Goal: Information Seeking & Learning: Learn about a topic

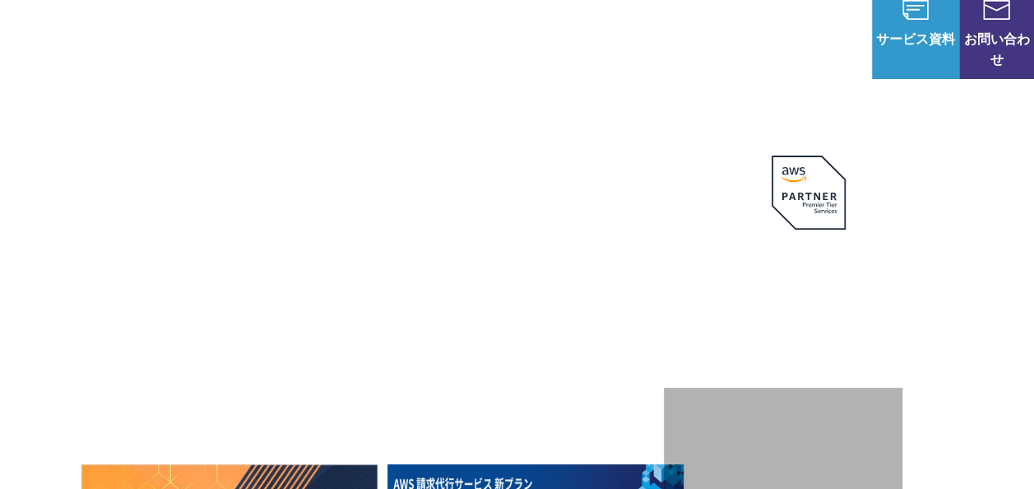
click at [653, 24] on link "導入事例" at bounding box center [641, 33] width 53 height 21
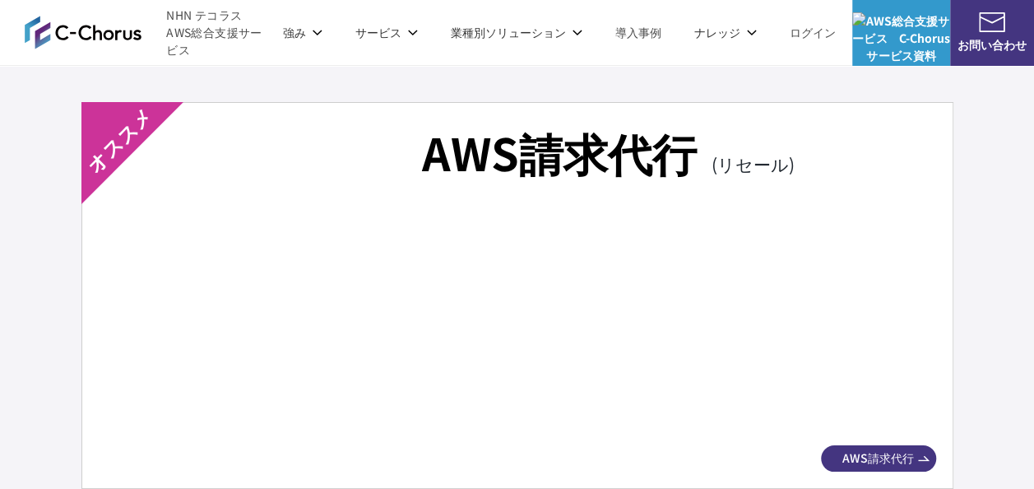
scroll to position [2961, 0]
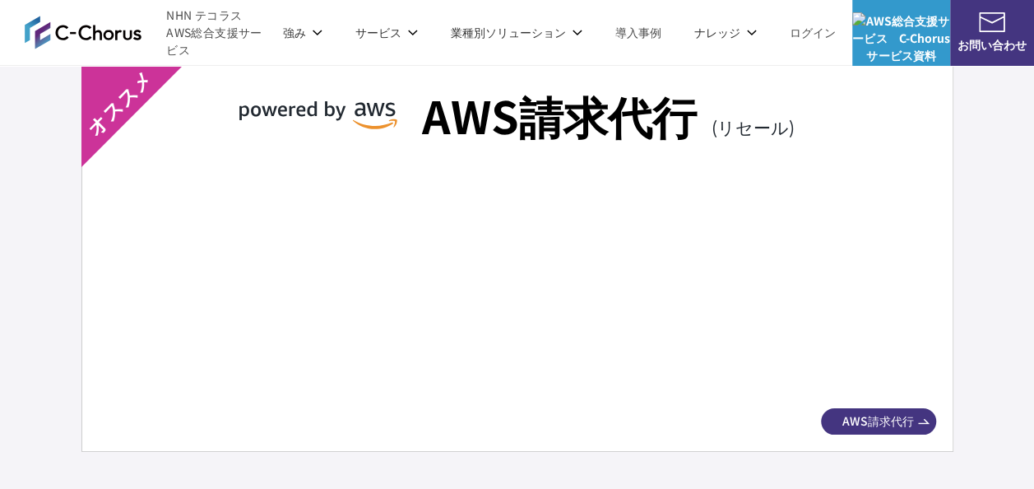
click at [857, 419] on span "AWS請求代行" at bounding box center [878, 420] width 115 height 17
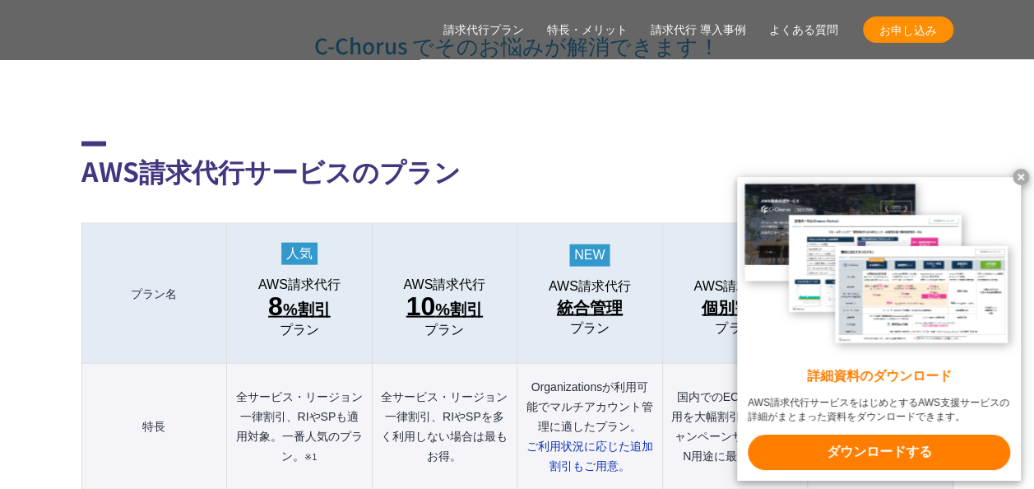
scroll to position [1727, 0]
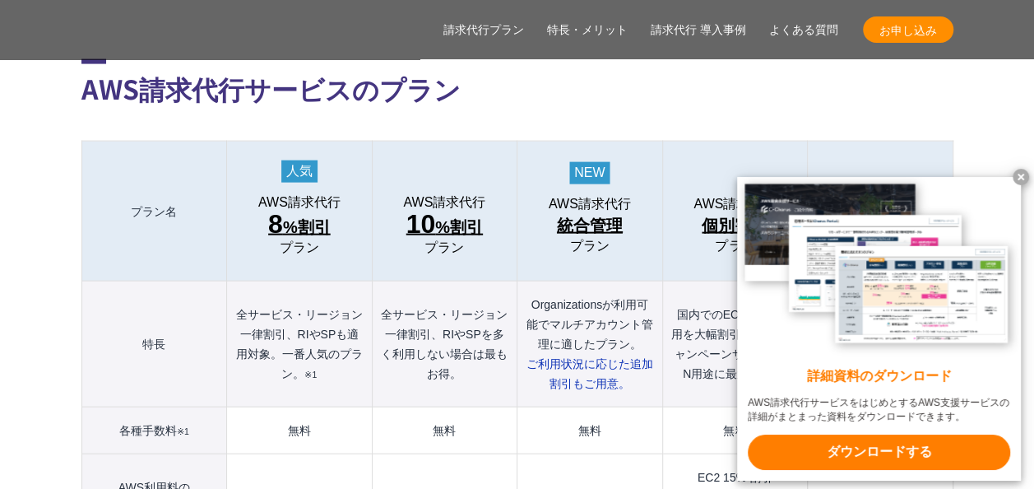
click at [1020, 171] on x-t at bounding box center [1021, 177] width 16 height 16
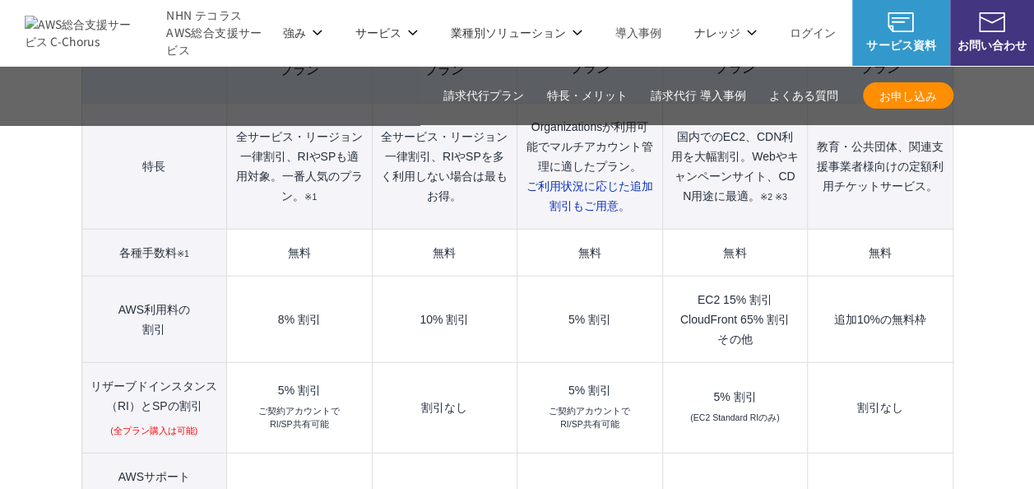
scroll to position [1810, 0]
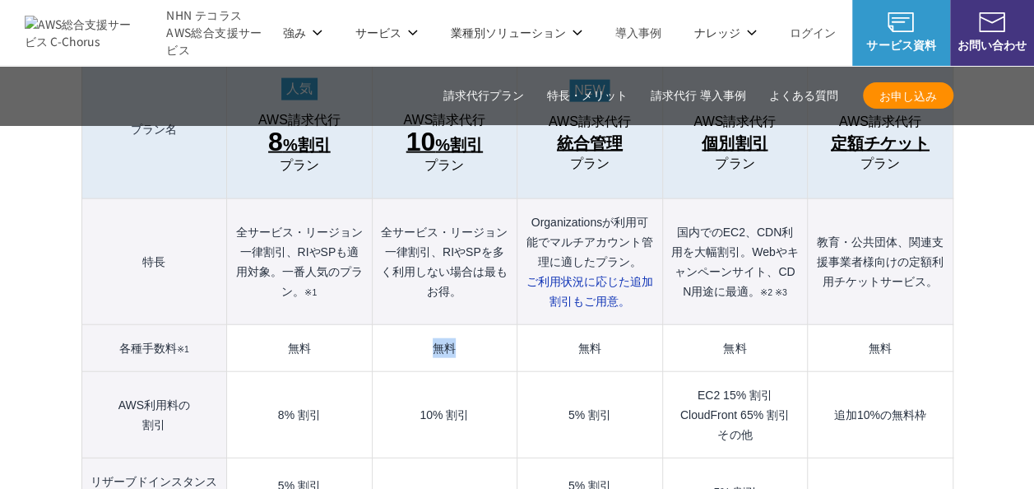
drag, startPoint x: 424, startPoint y: 314, endPoint x: 464, endPoint y: 313, distance: 39.5
click at [464, 325] on td "無料" at bounding box center [444, 348] width 145 height 47
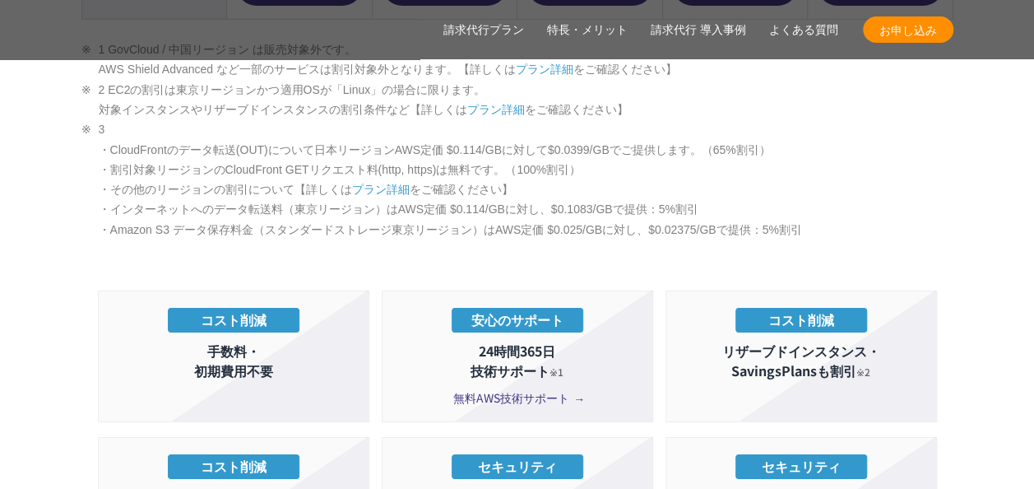
scroll to position [2879, 0]
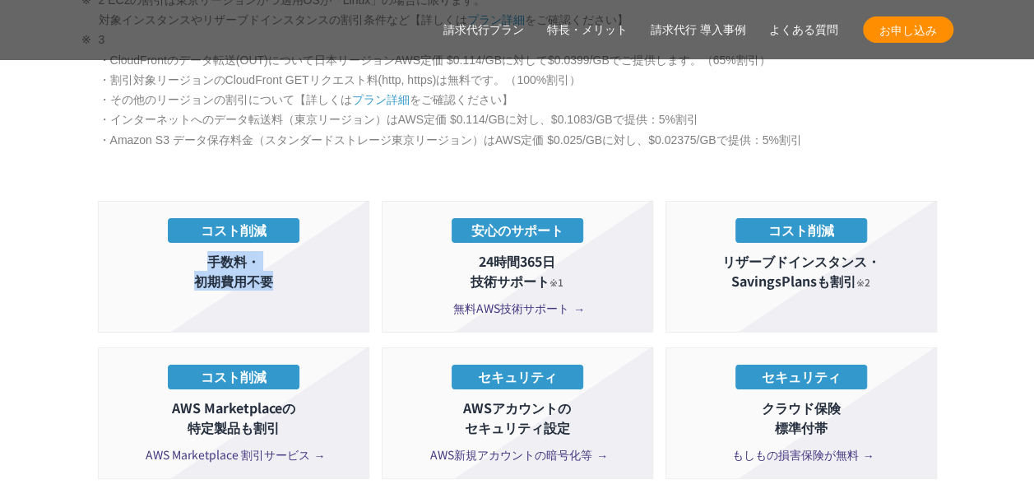
drag, startPoint x: 204, startPoint y: 224, endPoint x: 271, endPoint y: 240, distance: 68.6
click at [271, 251] on p "手数料・ 初期費用不要" at bounding box center [233, 270] width 253 height 39
drag, startPoint x: 271, startPoint y: 240, endPoint x: 232, endPoint y: 189, distance: 64.0
click at [232, 218] on p "コスト削減" at bounding box center [234, 230] width 132 height 25
drag, startPoint x: 190, startPoint y: 187, endPoint x: 283, endPoint y: 268, distance: 123.6
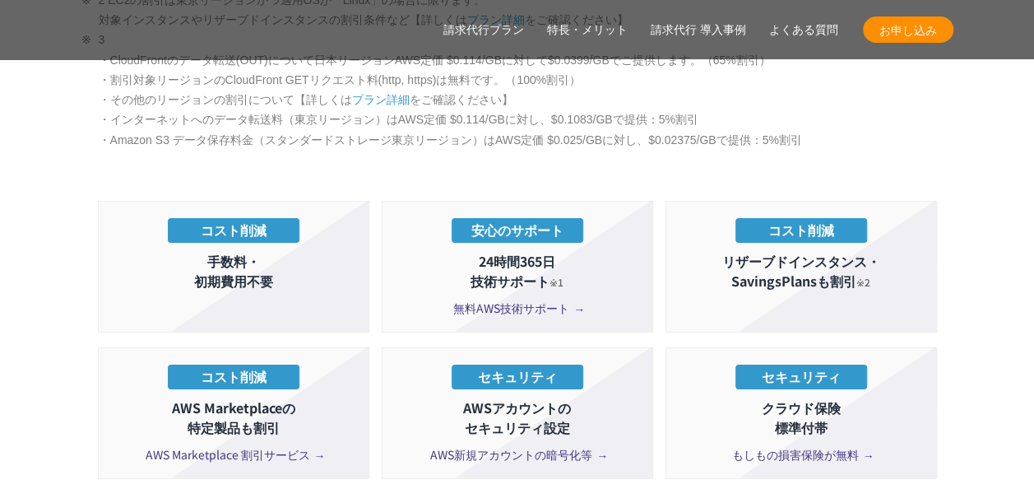
click at [283, 268] on li "コスト削減 手数料・ 初期費用不要" at bounding box center [233, 267] width 271 height 132
click at [256, 267] on li "コスト削減 手数料・ 初期費用不要" at bounding box center [233, 267] width 271 height 132
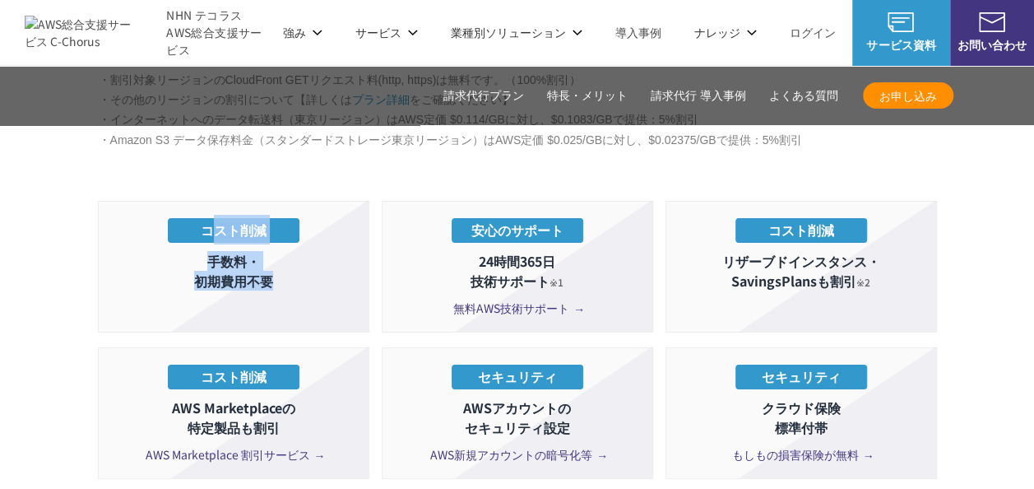
drag, startPoint x: 209, startPoint y: 194, endPoint x: 277, endPoint y: 240, distance: 82.4
click at [277, 240] on li "コスト削減 手数料・ 初期費用不要" at bounding box center [233, 267] width 271 height 132
click at [277, 251] on p "手数料・ 初期費用不要" at bounding box center [233, 270] width 253 height 39
click at [276, 251] on p "手数料・ 初期費用不要" at bounding box center [233, 270] width 253 height 39
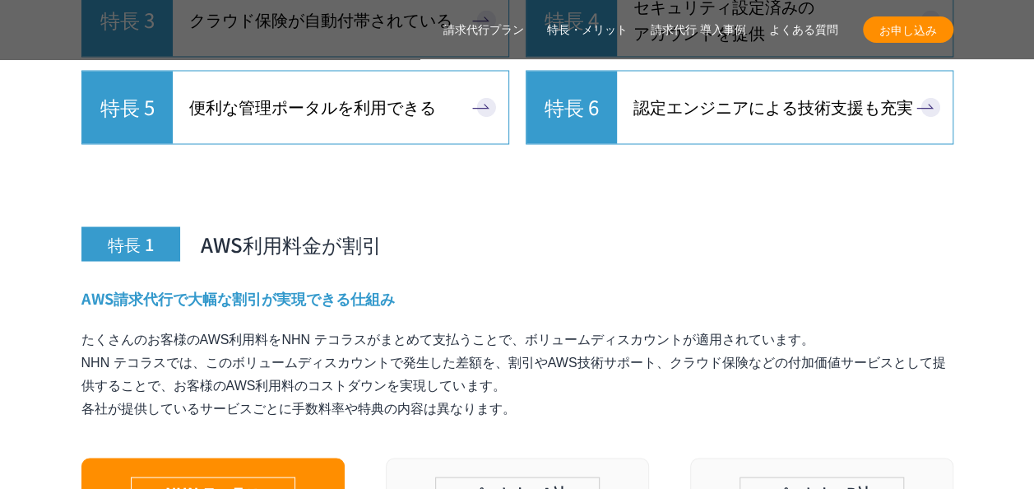
scroll to position [4606, 0]
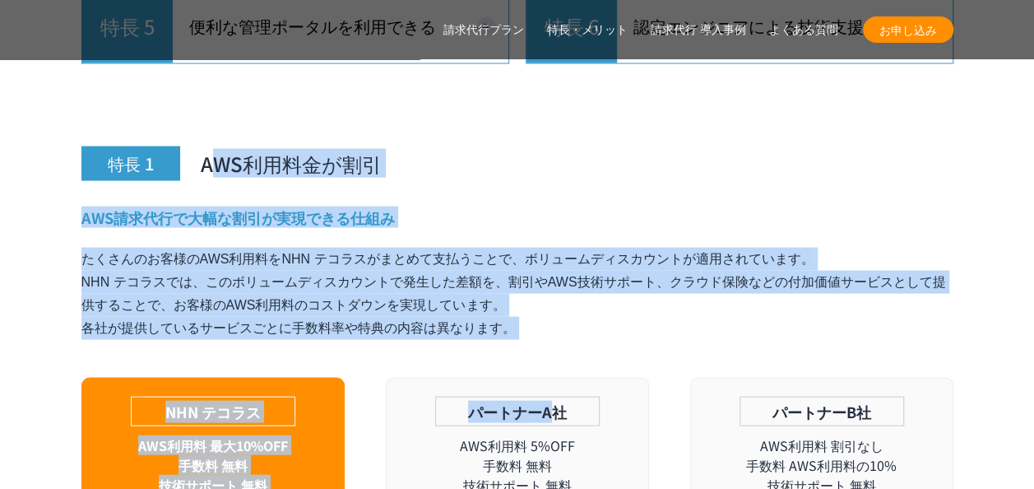
drag, startPoint x: 210, startPoint y: 121, endPoint x: 557, endPoint y: 322, distance: 401.4
drag, startPoint x: 557, startPoint y: 322, endPoint x: 314, endPoint y: 285, distance: 245.6
click at [314, 285] on p "たくさんのお客様のAWS利用料をNHN テコラスがまとめて支払うことで、ボリュームディスカウントが適用されています。 NHN テコラスでは、このボリュームディ…" at bounding box center [517, 293] width 872 height 92
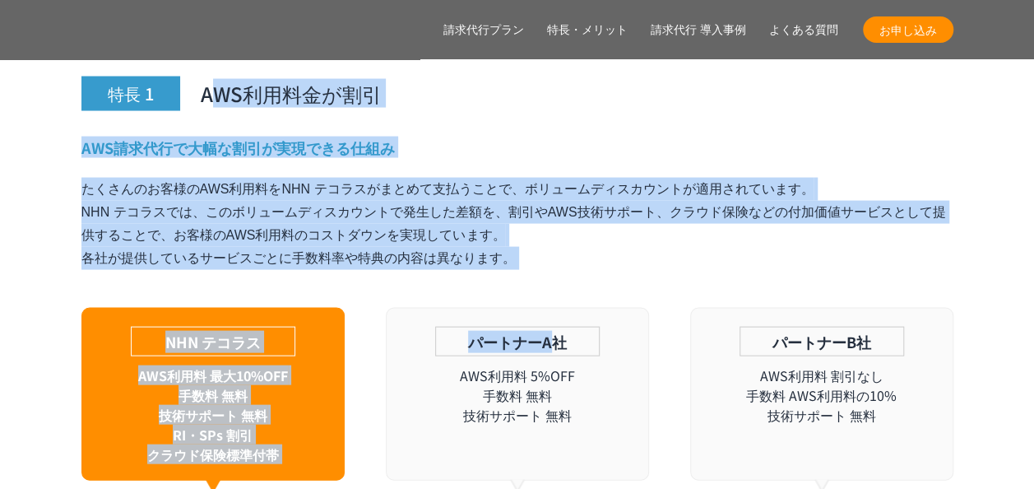
scroll to position [4771, 0]
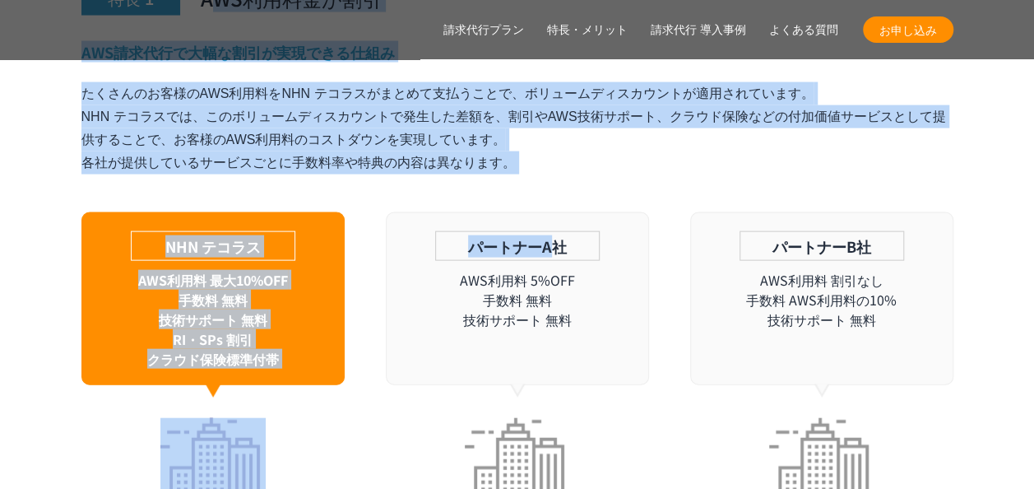
click at [257, 127] on p "たくさんのお客様のAWS利用料をNHN テコラスがまとめて支払うことで、ボリュームディスカウントが適用されています。 NHN テコラスでは、このボリュームディ…" at bounding box center [517, 128] width 872 height 92
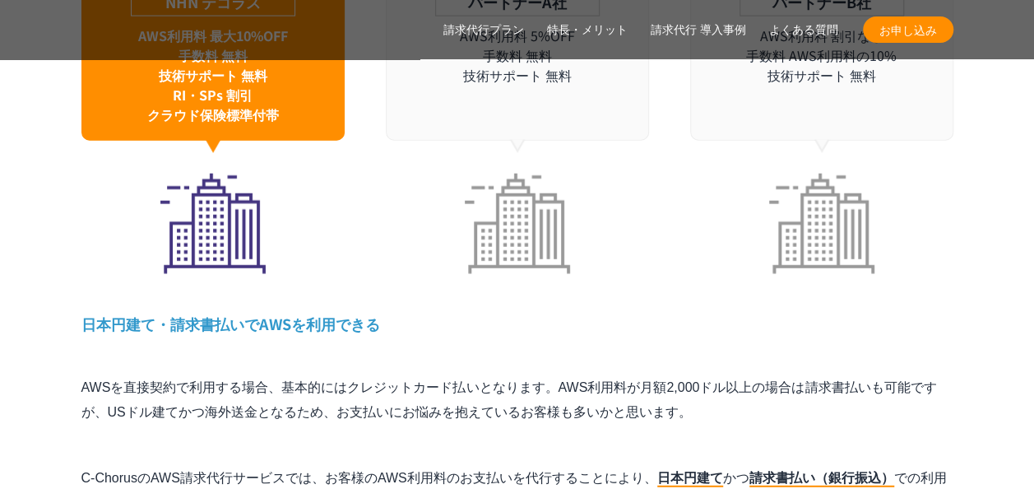
scroll to position [5018, 0]
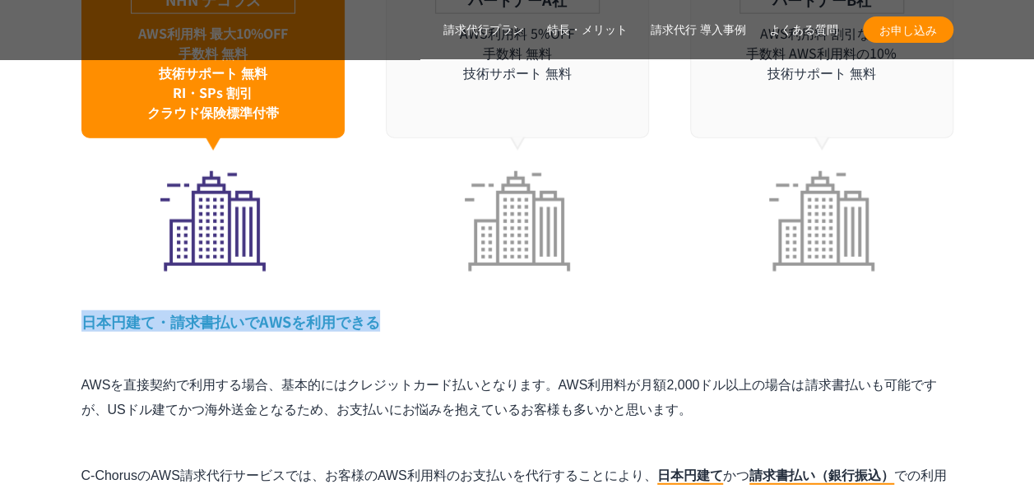
drag, startPoint x: 82, startPoint y: 284, endPoint x: 382, endPoint y: 290, distance: 299.5
click at [382, 311] on h4 "日本円建て・請求書払いでAWSを利用できる" at bounding box center [517, 321] width 872 height 21
drag, startPoint x: 382, startPoint y: 281, endPoint x: 78, endPoint y: 287, distance: 304.4
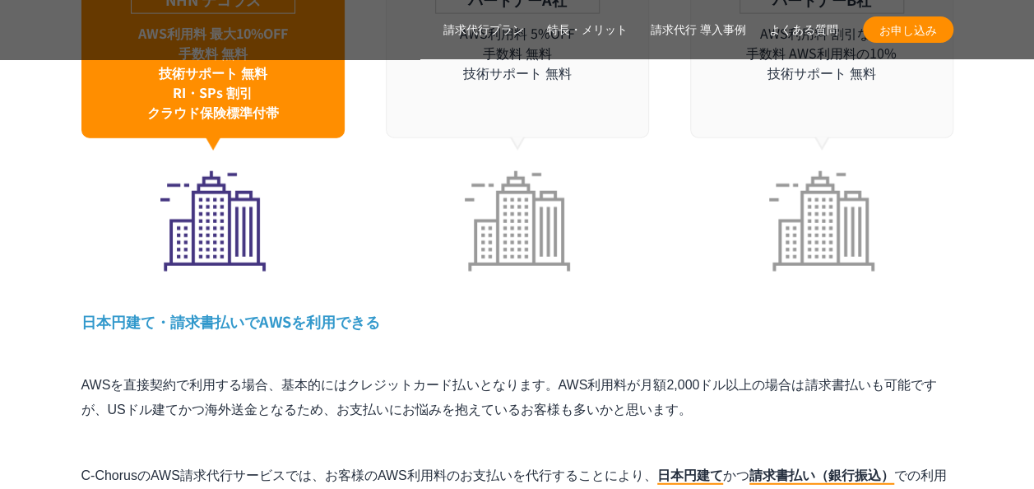
click at [410, 327] on div "特長 1 AWS利用料金が割引 AWS請求代行で大幅な割引が実現できる仕組み たくさんのお客様のAWS利用料をNHN テコラスがまとめて支払うことで、ボリュー…" at bounding box center [517, 201] width 872 height 1083
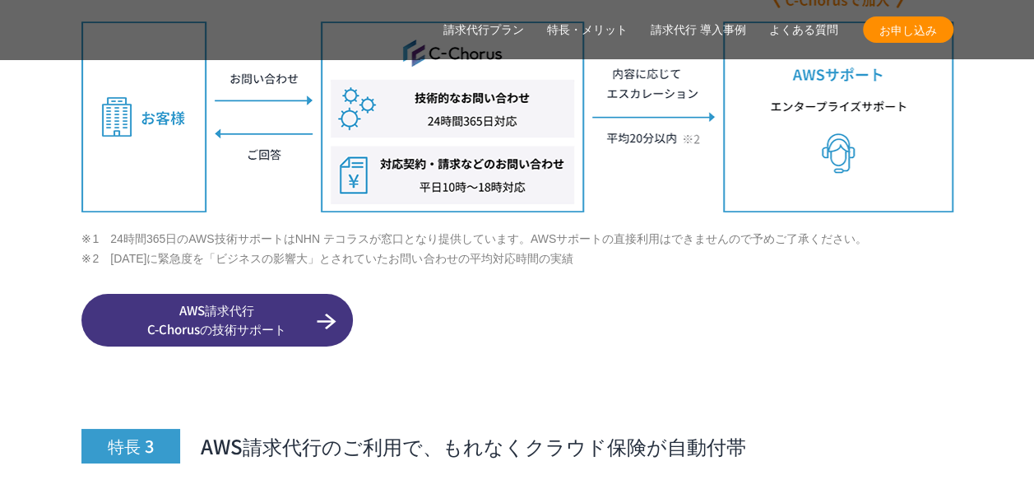
scroll to position [6005, 0]
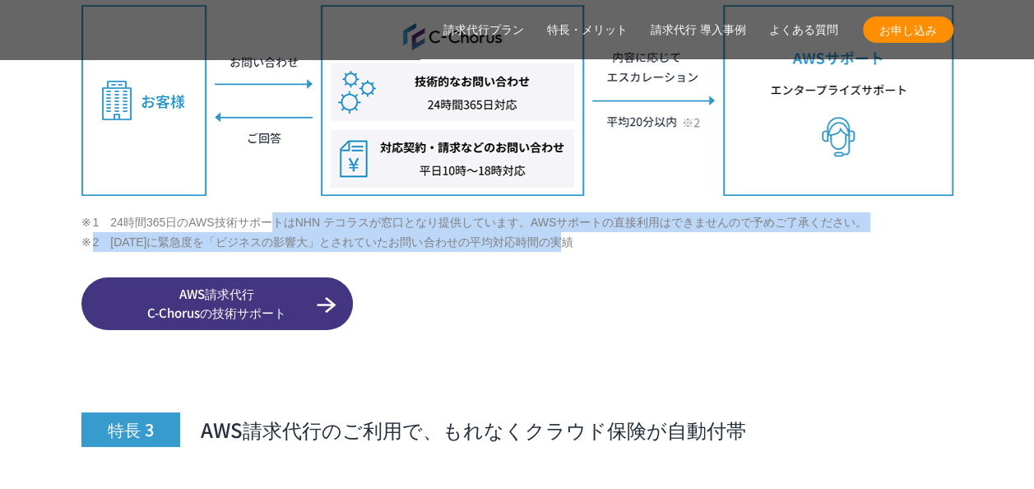
drag, startPoint x: 278, startPoint y: 186, endPoint x: 609, endPoint y: 202, distance: 331.1
click at [609, 212] on ul "1　24時間365日のAWS技術サポートはNHN テコラスが窓口となり提供しています。AWSサポートの直接利用はできませんので予めご了承ください。 2　202…" at bounding box center [517, 232] width 872 height 40
click at [609, 232] on li "2　2023年に緊急度を「ビジネスの影響大」とされていたお問い合わせの平均対応時間の実績" at bounding box center [517, 242] width 872 height 20
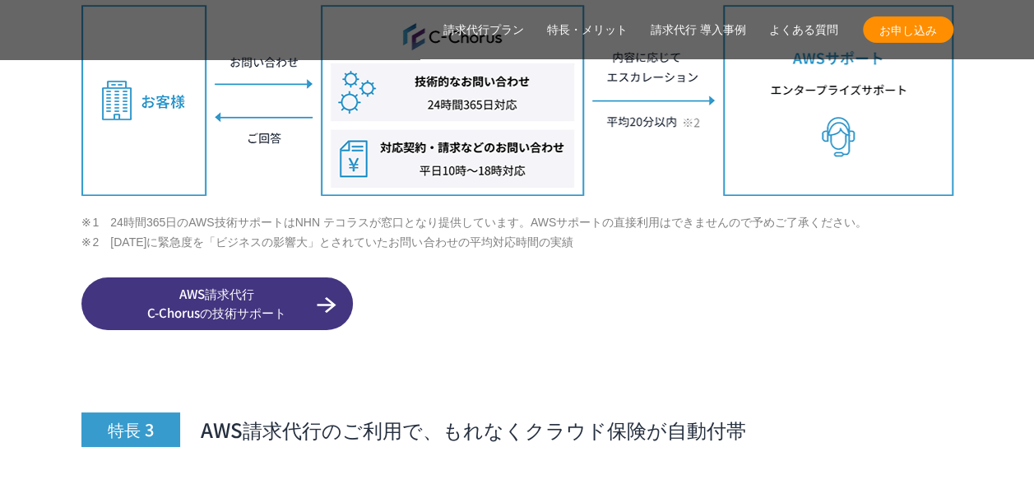
click at [599, 232] on li "2　2023年に緊急度を「ビジネスの影響大」とされていたお問い合わせの平均対応時間の実績" at bounding box center [517, 242] width 872 height 20
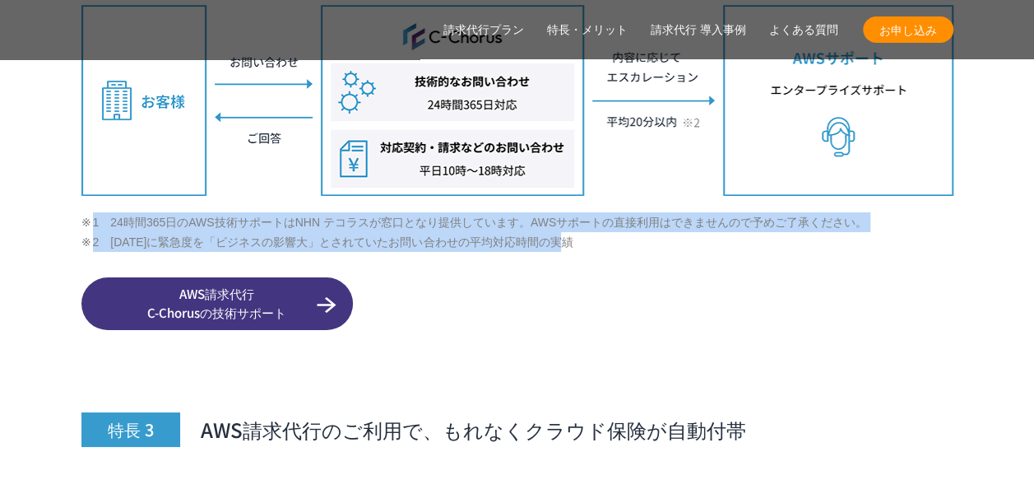
drag, startPoint x: 587, startPoint y: 202, endPoint x: 78, endPoint y: 184, distance: 509.5
click at [86, 212] on li "1　24時間365日のAWS技術サポートはNHN テコラスが窓口となり提供しています。AWSサポートの直接利用はできませんので予めご了承ください。" at bounding box center [517, 222] width 872 height 20
drag, startPoint x: 138, startPoint y: 179, endPoint x: 645, endPoint y: 202, distance: 507.2
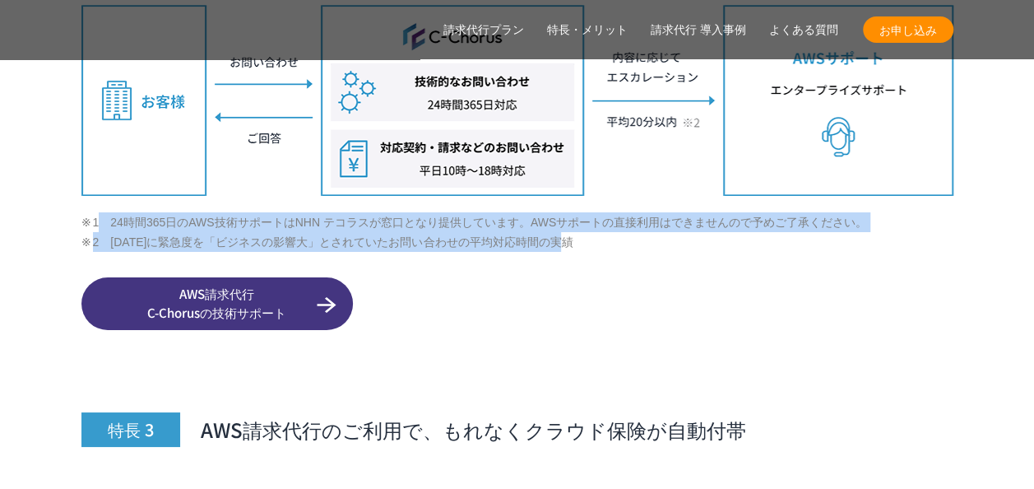
click at [645, 212] on ul "1　24時間365日のAWS技術サポートはNHN テコラスが窓口となり提供しています。AWSサポートの直接利用はできませんので予めご了承ください。 2　202…" at bounding box center [517, 232] width 872 height 40
click at [645, 232] on li "2　2023年に緊急度を「ビジネスの影響大」とされていたお問い合わせの平均対応時間の実績" at bounding box center [517, 242] width 872 height 20
click at [613, 232] on li "2　2023年に緊急度を「ビジネスの影響大」とされていたお問い合わせの平均対応時間の実績" at bounding box center [517, 242] width 872 height 20
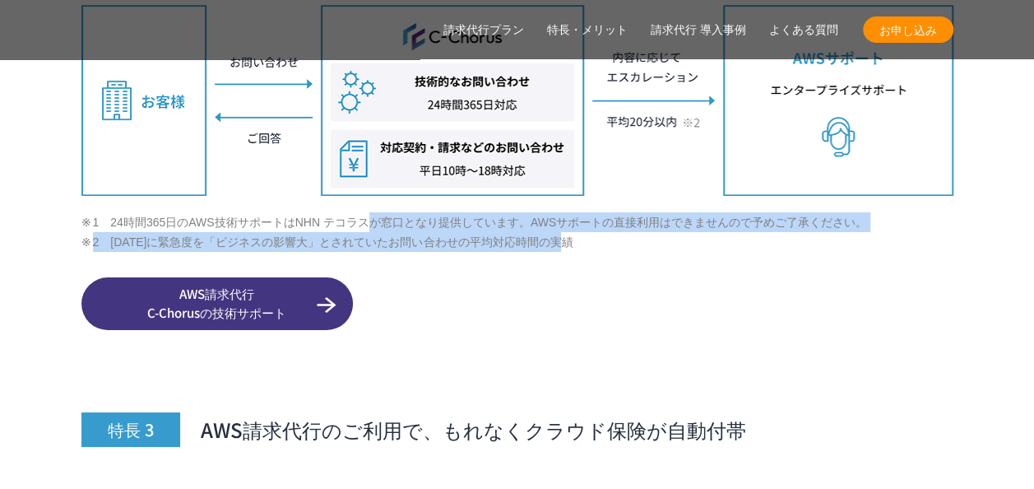
drag, startPoint x: 378, startPoint y: 179, endPoint x: 632, endPoint y: 200, distance: 254.2
click at [632, 212] on ul "1　24時間365日のAWS技術サポートはNHN テコラスが窓口となり提供しています。AWSサポートの直接利用はできませんので予めご了承ください。 2　202…" at bounding box center [517, 232] width 872 height 40
drag, startPoint x: 632, startPoint y: 200, endPoint x: 582, endPoint y: 206, distance: 49.8
click at [582, 232] on li "2　2023年に緊急度を「ビジネスの影響大」とされていたお問い合わせの平均対応時間の実績" at bounding box center [517, 242] width 872 height 20
click at [591, 232] on li "2　2023年に緊急度を「ビジネスの影響大」とされていたお問い合わせの平均対応時間の実績" at bounding box center [517, 242] width 872 height 20
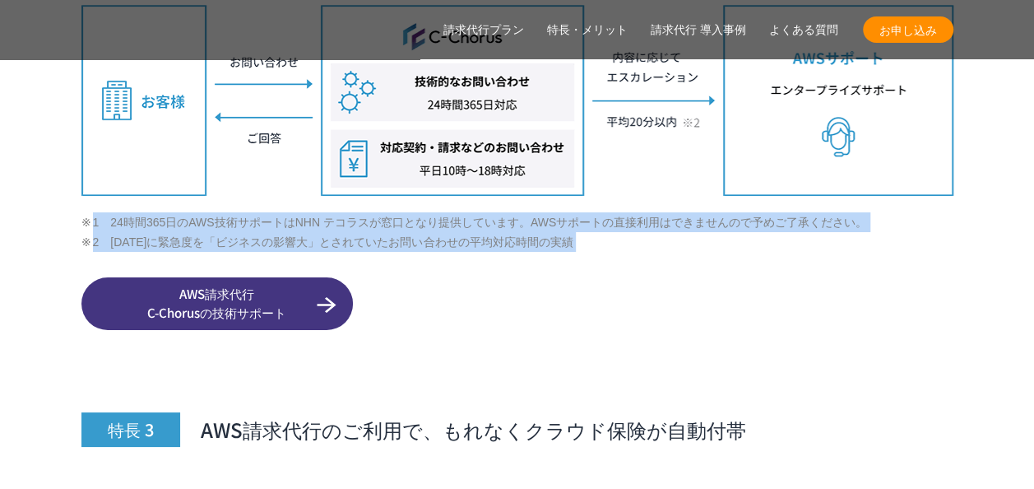
drag, startPoint x: 591, startPoint y: 204, endPoint x: 76, endPoint y: 178, distance: 515.6
drag, startPoint x: 76, startPoint y: 178, endPoint x: 192, endPoint y: 187, distance: 117.2
click at [192, 212] on li "1　24時間365日のAWS技術サポートはNHN テコラスが窓口となり提供しています。AWSサポートの直接利用はできませんので予めご了承ください。" at bounding box center [517, 222] width 872 height 20
click at [454, 212] on li "1　24時間365日のAWS技術サポートはNHN テコラスが窓口となり提供しています。AWSサポートの直接利用はできませんので予めご了承ください。" at bounding box center [517, 222] width 872 height 20
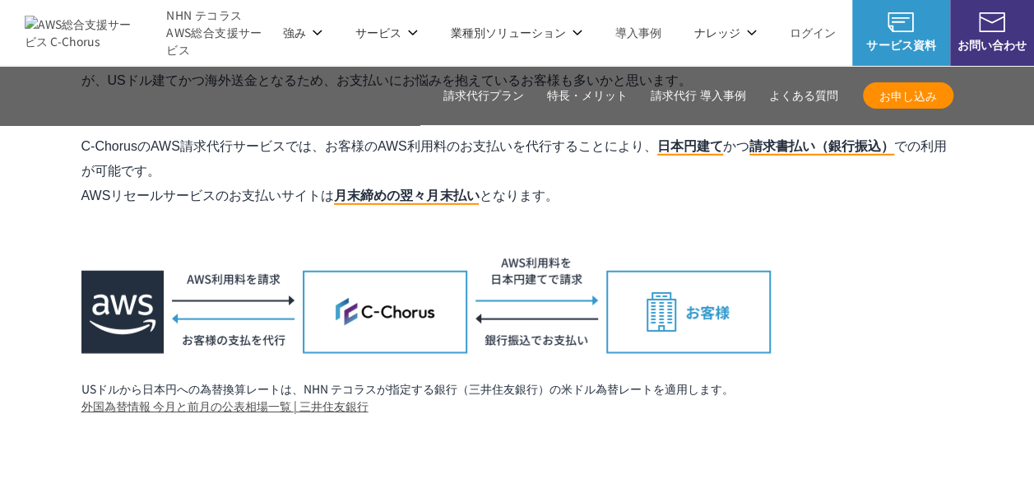
scroll to position [5182, 0]
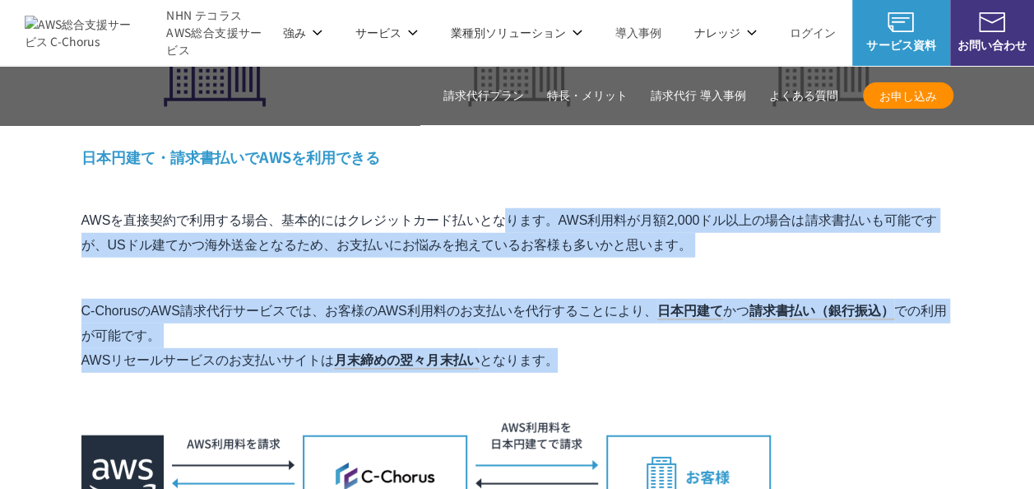
drag, startPoint x: 306, startPoint y: 179, endPoint x: 572, endPoint y: 322, distance: 301.8
click at [572, 322] on div "特長 1 AWS利用料金が割引 AWS請求代行で大幅な割引が実現できる仕組み たくさんのお客様のAWS利用料をNHN テコラスがまとめて支払うことで、ボリュー…" at bounding box center [517, 37] width 872 height 1083
click at [572, 322] on p "C-ChorusのAWS請求代行サービスでは、お客様のAWS利用料のお支払いを代行することにより、 日本円建て かつ 請求書払い（銀行振込） での利用が可能で…" at bounding box center [517, 336] width 872 height 74
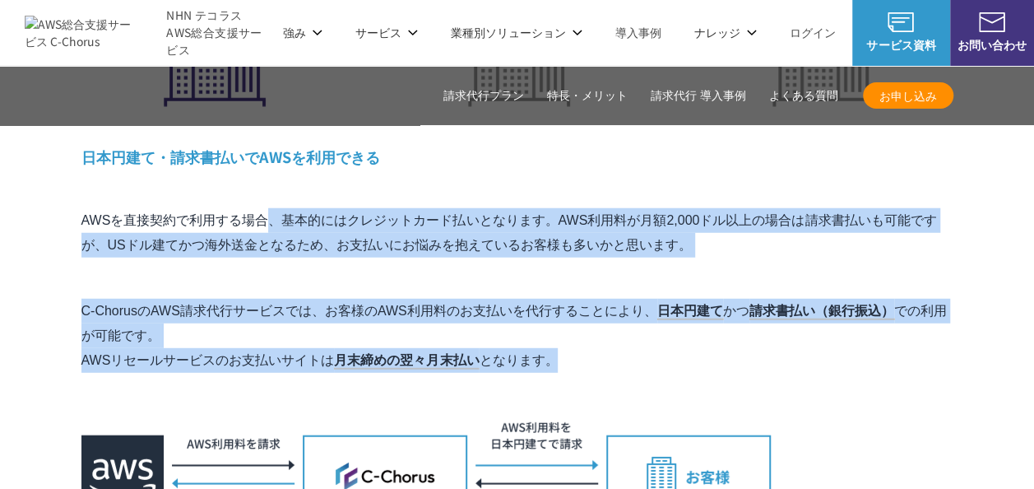
drag, startPoint x: 582, startPoint y: 322, endPoint x: 78, endPoint y: 178, distance: 523.8
click at [82, 208] on p "AWSを直接契約で利用する場合、基本的にはクレジットカード払いとなります。AWS利用料が月額2,000ドル以上の場合は請求書払いも可能ですが、USドル建てかつ…" at bounding box center [517, 232] width 872 height 49
drag, startPoint x: 82, startPoint y: 173, endPoint x: 589, endPoint y: 314, distance: 526.1
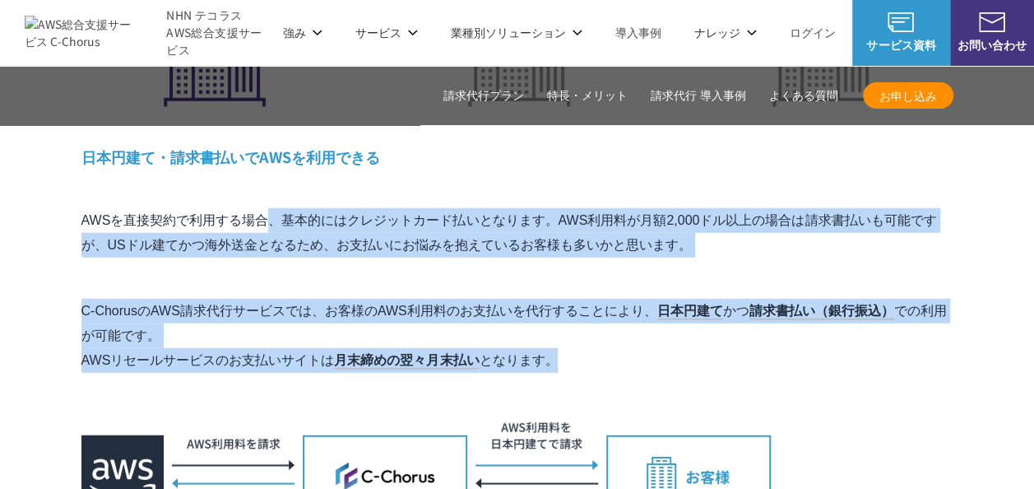
click at [589, 314] on div "特長 1 AWS利用料金が割引 AWS請求代行で大幅な割引が実現できる仕組み たくさんのお客様のAWS利用料をNHN テコラスがまとめて支払うことで、ボリュー…" at bounding box center [517, 37] width 872 height 1083
click at [588, 314] on p "C-ChorusのAWS請求代行サービスでは、お客様のAWS利用料のお支払いを代行することにより、 日本円建て かつ 請求書払い（銀行振込） での利用が可能で…" at bounding box center [517, 336] width 872 height 74
click at [566, 318] on p "C-ChorusのAWS請求代行サービスでは、お客様のAWS利用料のお支払いを代行することにより、 日本円建て かつ 請求書払い（銀行振込） での利用が可能で…" at bounding box center [517, 336] width 872 height 74
drag, startPoint x: 566, startPoint y: 318, endPoint x: 74, endPoint y: 186, distance: 509.4
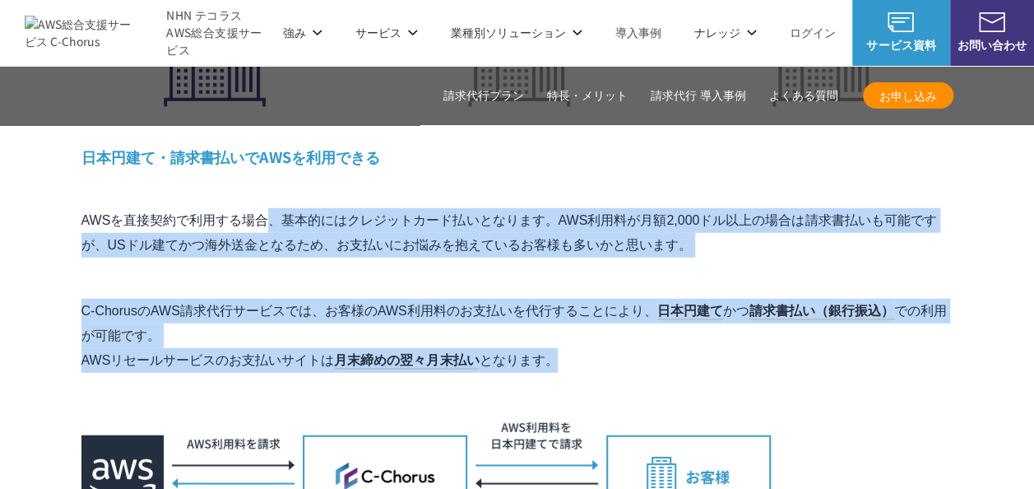
drag, startPoint x: 74, startPoint y: 186, endPoint x: 188, endPoint y: 206, distance: 115.2
click at [188, 208] on p "AWSを直接契約で利用する場合、基本的にはクレジットカード払いとなります。AWS利用料が月額2,000ドル以上の場合は請求書払いも可能ですが、USドル建てかつ…" at bounding box center [517, 232] width 872 height 49
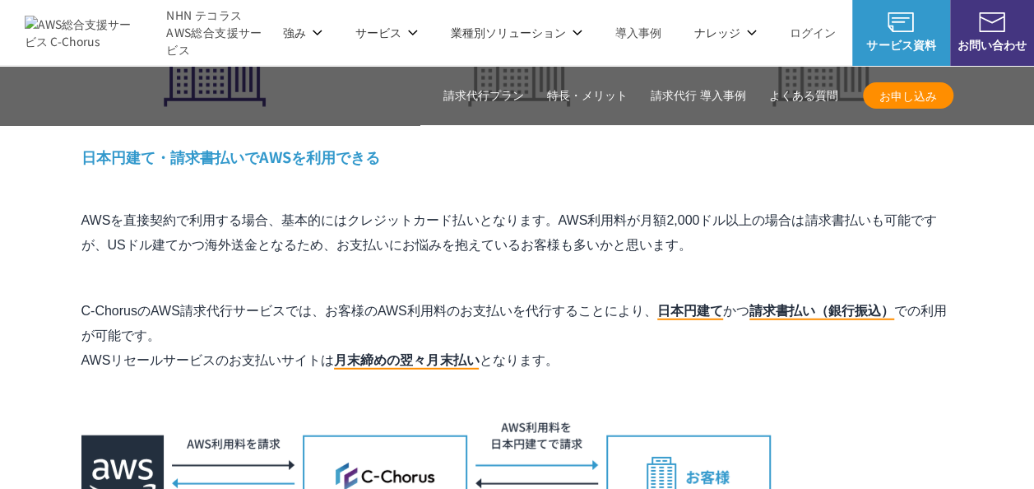
click at [387, 209] on p "AWSを直接契約で利用する場合、基本的にはクレジットカード払いとなります。AWS利用料が月額2,000ドル以上の場合は請求書払いも可能ですが、USドル建てかつ…" at bounding box center [517, 232] width 872 height 49
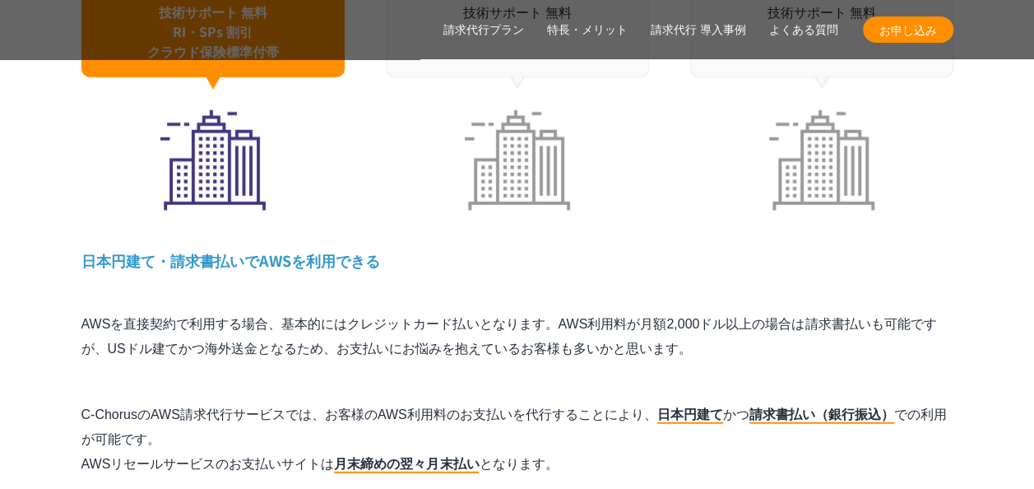
scroll to position [5100, 0]
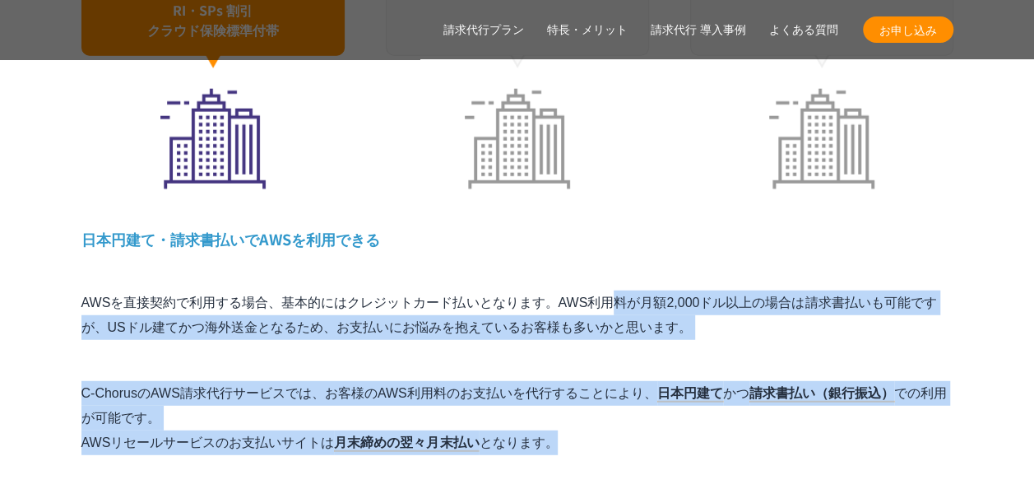
drag, startPoint x: 427, startPoint y: 267, endPoint x: 622, endPoint y: 395, distance: 233.4
click at [622, 395] on div "特長 1 AWS利用料金が割引 AWS請求代行で大幅な割引が実現できる仕組み たくさんのお客様のAWS利用料をNHN テコラスがまとめて支払うことで、ボリュー…" at bounding box center [517, 119] width 872 height 1083
click at [622, 395] on p "C-ChorusのAWS請求代行サービスでは、お客様のAWS利用料のお支払いを代行することにより、 日本円建て かつ 請求書払い（銀行振込） での利用が可能で…" at bounding box center [517, 418] width 872 height 74
click at [610, 398] on p "C-ChorusのAWS請求代行サービスでは、お客様のAWS利用料のお支払いを代行することにより、 日本円建て かつ 請求書払い（銀行振込） での利用が可能で…" at bounding box center [517, 418] width 872 height 74
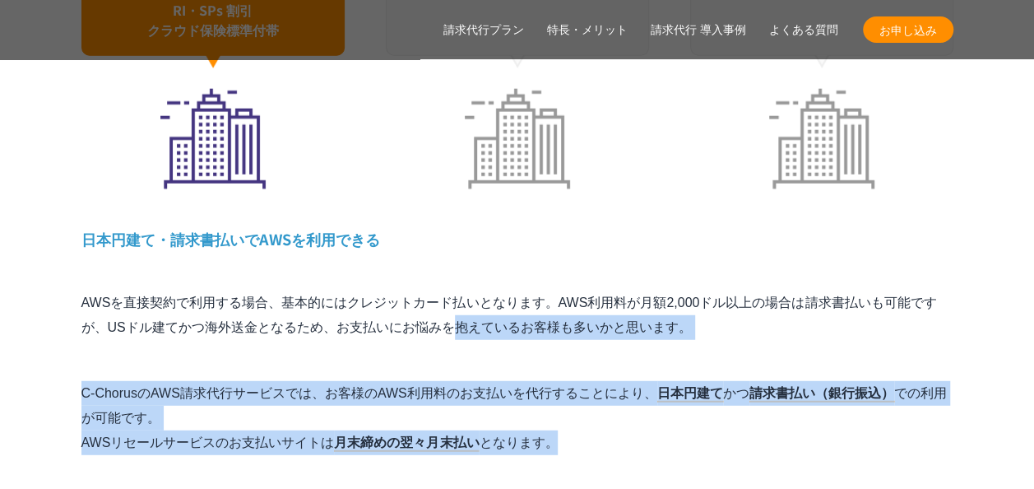
drag, startPoint x: 600, startPoint y: 398, endPoint x: 234, endPoint y: 288, distance: 383.1
click at [234, 288] on div "特長 1 AWS利用料金が割引 AWS請求代行で大幅な割引が実現できる仕組み たくさんのお客様のAWS利用料をNHN テコラスがまとめて支払うことで、ボリュー…" at bounding box center [517, 119] width 872 height 1083
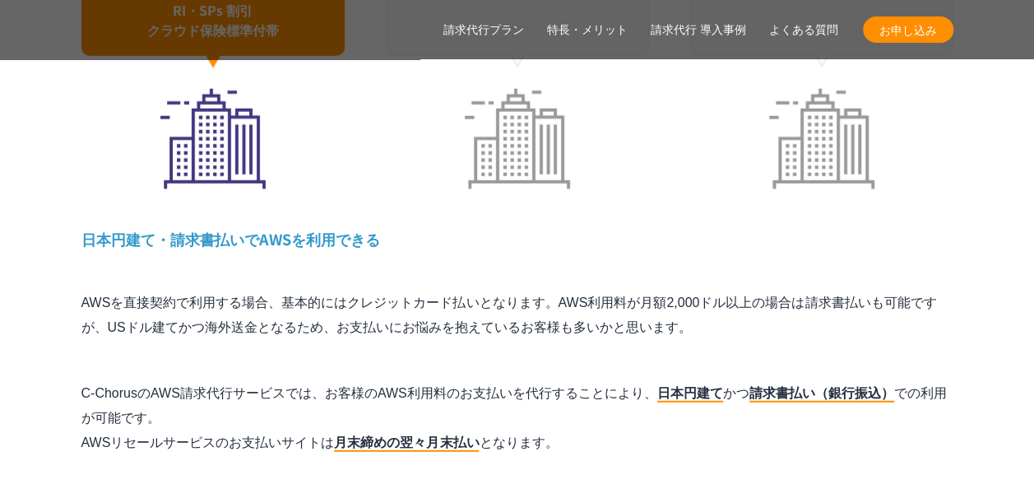
drag, startPoint x: 234, startPoint y: 288, endPoint x: 213, endPoint y: 281, distance: 21.6
click at [213, 290] on p "AWSを直接契約で利用する場合、基本的にはクレジットカード払いとなります。AWS利用料が月額2,000ドル以上の場合は請求書払いも可能ですが、USドル建てかつ…" at bounding box center [517, 314] width 872 height 49
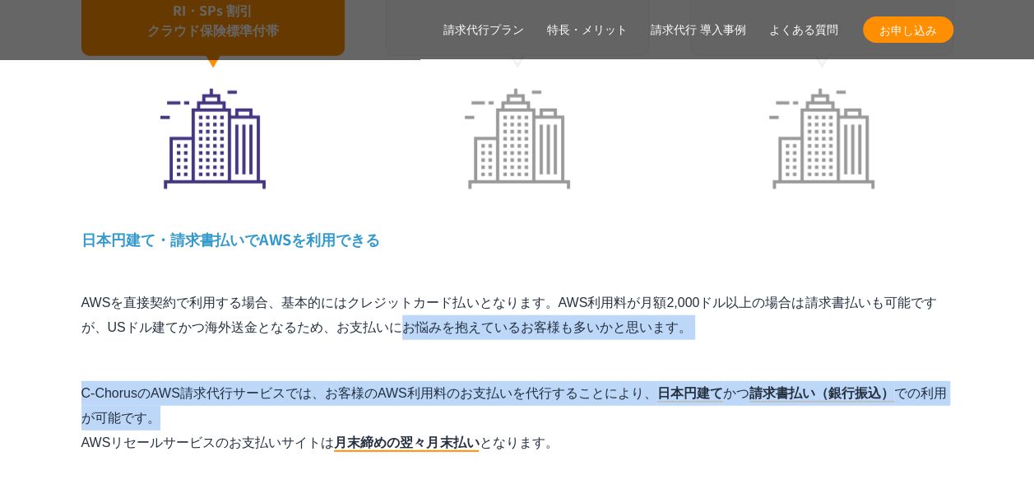
drag, startPoint x: 201, startPoint y: 278, endPoint x: 614, endPoint y: 389, distance: 427.6
click at [614, 389] on div "特長 1 AWS利用料金が割引 AWS請求代行で大幅な割引が実現できる仕組み たくさんのお客様のAWS利用料をNHN テコラスがまとめて支払うことで、ボリュー…" at bounding box center [517, 119] width 872 height 1083
click at [614, 389] on p "C-ChorusのAWS請求代行サービスでは、お客様のAWS利用料のお支払いを代行することにより、 日本円建て かつ 請求書払い（銀行振込） での利用が可能で…" at bounding box center [517, 418] width 872 height 74
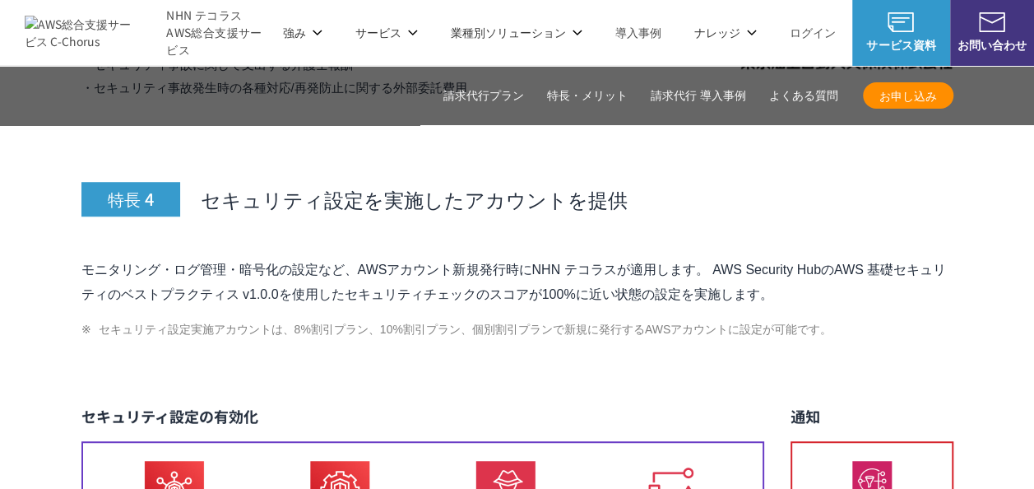
scroll to position [6745, 0]
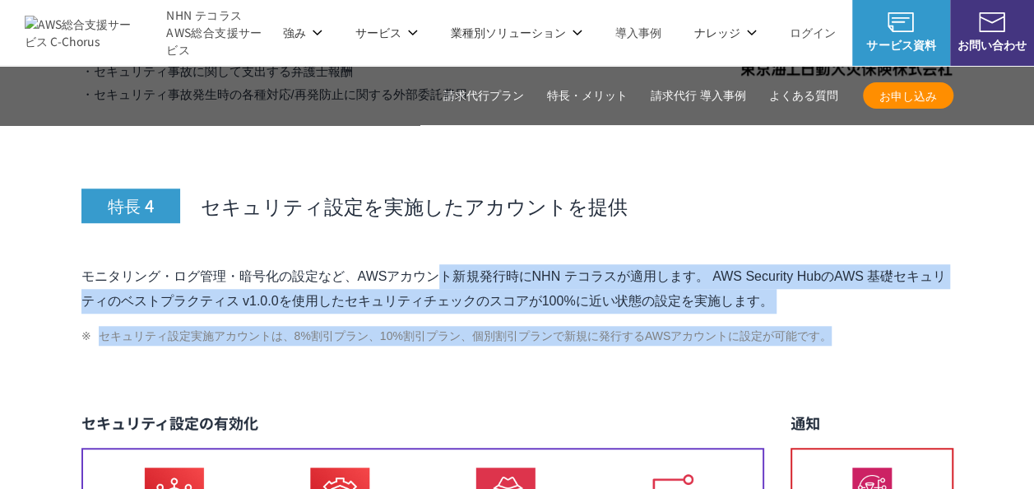
drag, startPoint x: 253, startPoint y: 232, endPoint x: 943, endPoint y: 299, distance: 693.4
drag, startPoint x: 943, startPoint y: 299, endPoint x: 873, endPoint y: 299, distance: 70.7
click at [873, 326] on li "セキュリティ設定実施アカウントは、8%割引プラン、10%割引プラン、個別割引プランで新規に発行するAWSアカウントに設定が可能です。" at bounding box center [517, 336] width 872 height 20
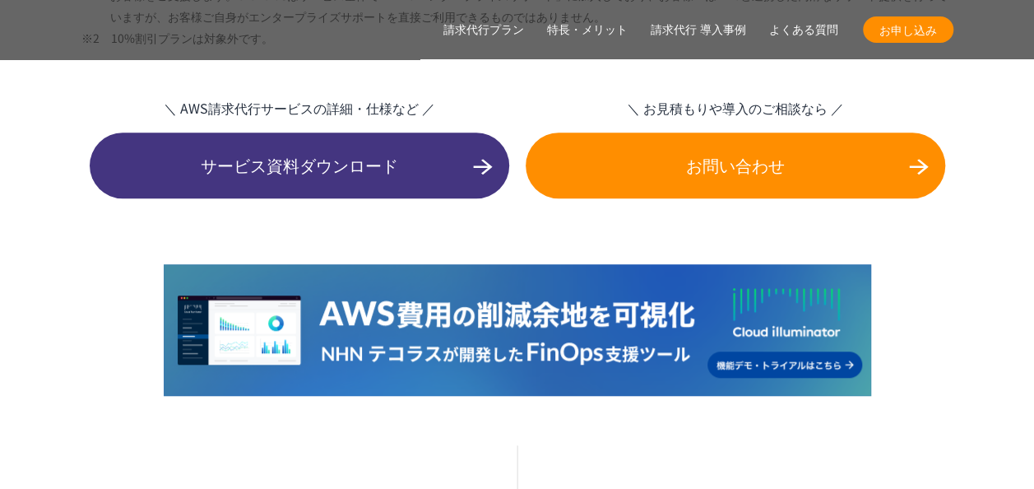
scroll to position [3885, 0]
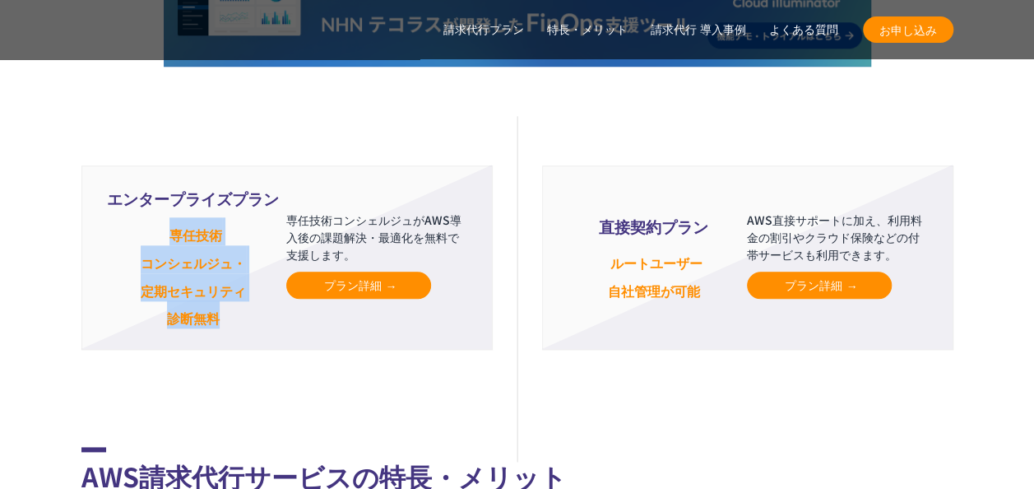
drag, startPoint x: 174, startPoint y: 197, endPoint x: 237, endPoint y: 271, distance: 96.3
click at [237, 271] on p "専任技術 コンシェルジュ・ 定期セキュリティ 診断無料" at bounding box center [193, 272] width 173 height 110
drag, startPoint x: 237, startPoint y: 271, endPoint x: 221, endPoint y: 279, distance: 17.7
click at [221, 279] on p "専任技術 コンシェルジュ・ 定期セキュリティ 診断無料" at bounding box center [193, 272] width 173 height 110
click at [211, 281] on small "専任技術 コンシェルジュ・ 定期セキュリティ 診断無料" at bounding box center [193, 276] width 105 height 103
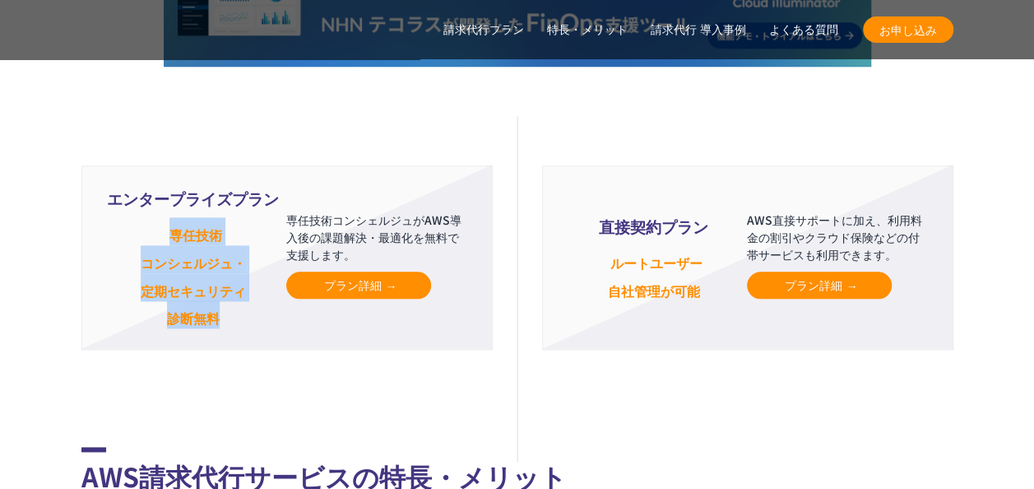
drag, startPoint x: 219, startPoint y: 281, endPoint x: 153, endPoint y: 203, distance: 102.2
click at [153, 217] on p "専任技術 コンシェルジュ・ 定期セキュリティ 診断無料" at bounding box center [193, 272] width 173 height 110
drag, startPoint x: 153, startPoint y: 203, endPoint x: 165, endPoint y: 202, distance: 11.5
click at [165, 217] on p "専任技術 コンシェルジュ・ 定期セキュリティ 診断無料" at bounding box center [193, 272] width 173 height 110
click at [172, 225] on small "専任技術 コンシェルジュ・ 定期セキュリティ 診断無料" at bounding box center [193, 276] width 105 height 103
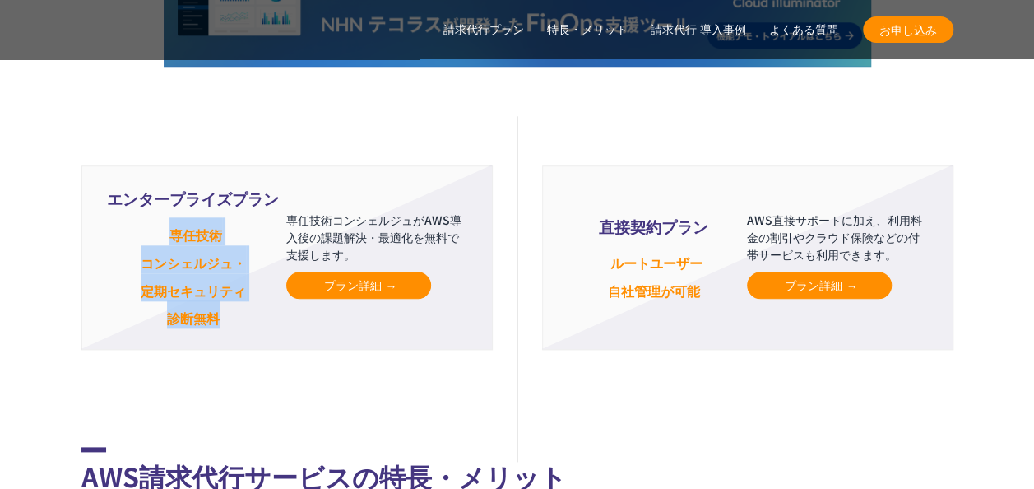
drag, startPoint x: 173, startPoint y: 192, endPoint x: 234, endPoint y: 281, distance: 107.7
click at [234, 281] on p "専任技術 コンシェルジュ・ 定期セキュリティ 診断無料" at bounding box center [193, 272] width 173 height 110
drag, startPoint x: 234, startPoint y: 281, endPoint x: 163, endPoint y: 282, distance: 70.7
click at [163, 282] on p "専任技術 コンシェルジュ・ 定期セキュリティ 診断無料" at bounding box center [193, 272] width 173 height 110
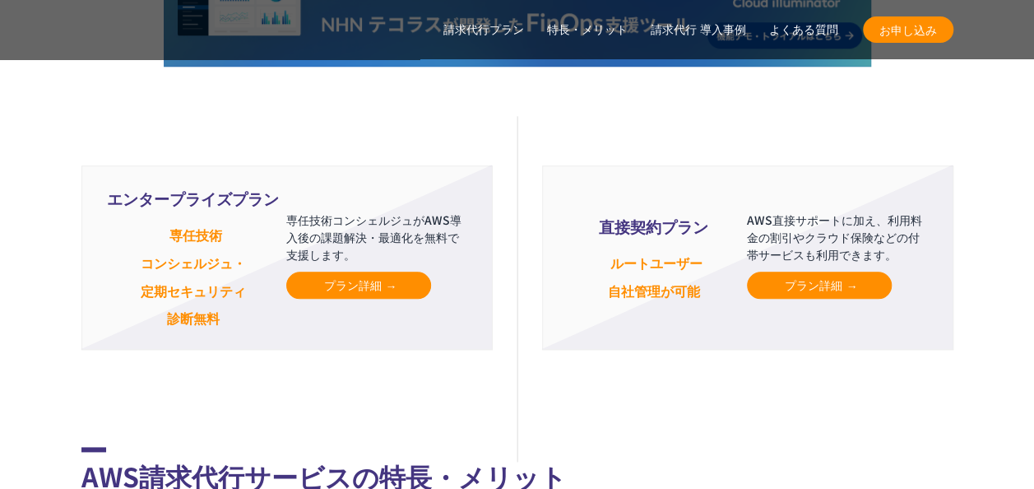
click at [300, 278] on li "エンタープライズプラン 専任技術 コンシェルジュ・ 定期セキュリティ 診断無料 専任技術コンシェルジュがAWS導入後の課題解決・最適化を無料で支援します。 プ…" at bounding box center [286, 257] width 411 height 184
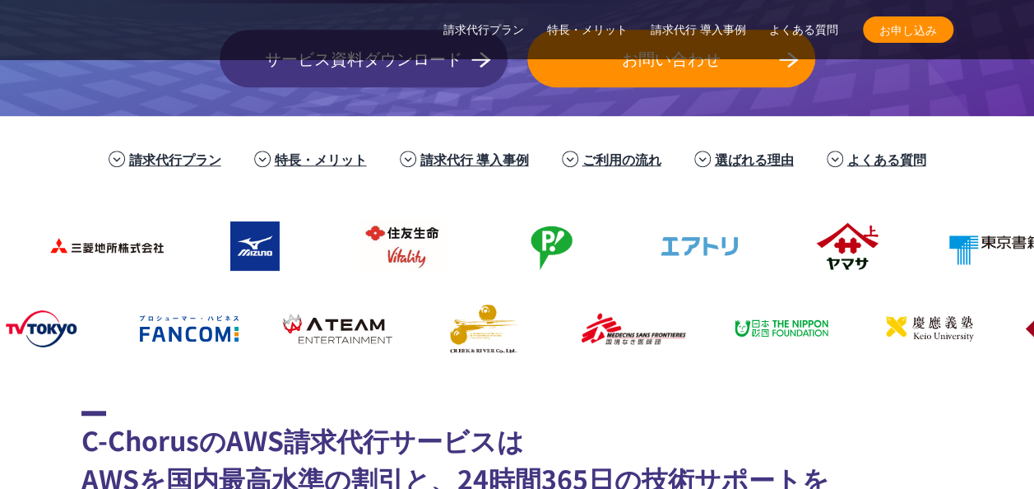
scroll to position [411, 0]
